Goal: Find specific page/section: Find specific page/section

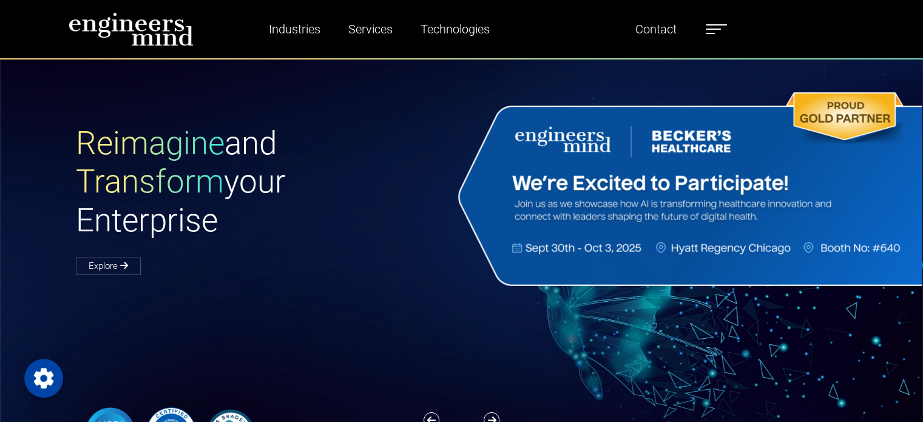
click at [411, 257] on div "Reimagine and Transform your Enterprise Explore" at bounding box center [269, 198] width 401 height 149
click at [565, 171] on img at bounding box center [687, 189] width 469 height 201
click at [716, 27] on label at bounding box center [716, 29] width 21 height 16
